Goal: Browse casually

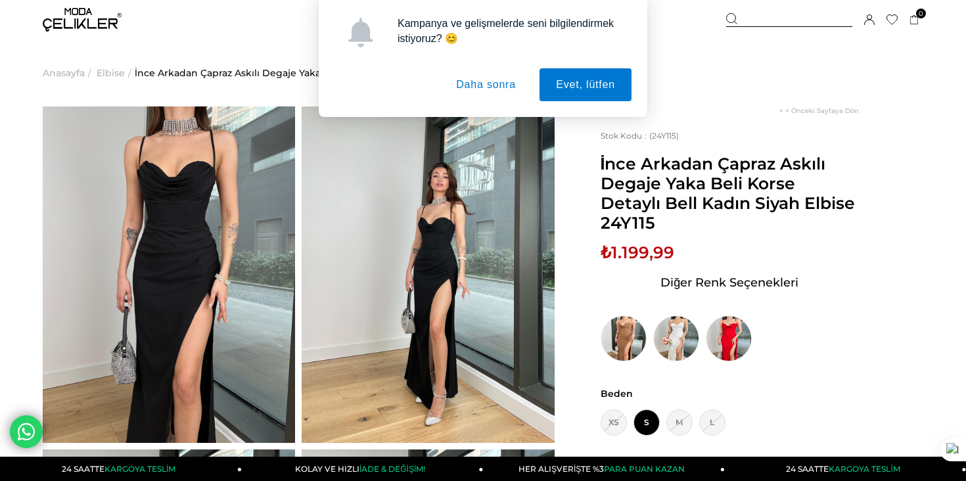
click at [488, 80] on button "Daha sonra" at bounding box center [486, 84] width 93 height 33
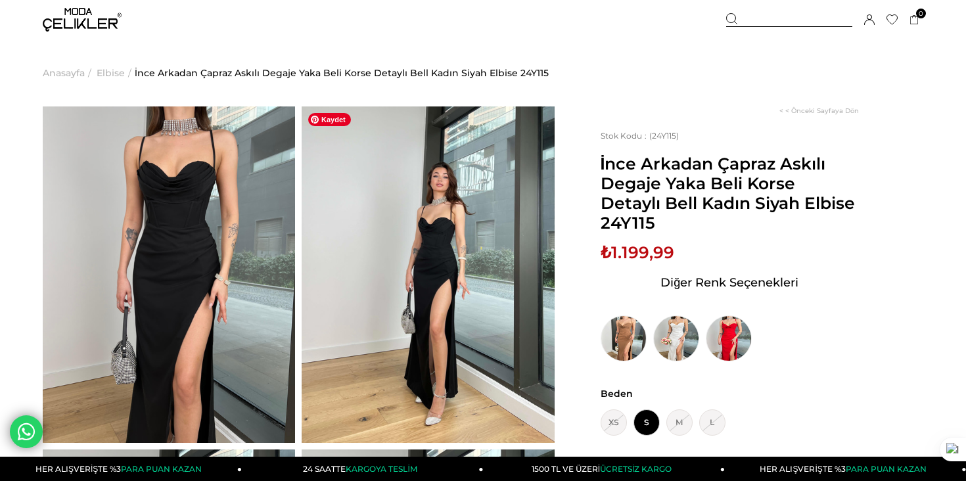
click at [396, 295] on img at bounding box center [428, 274] width 252 height 337
